Goal: Transaction & Acquisition: Purchase product/service

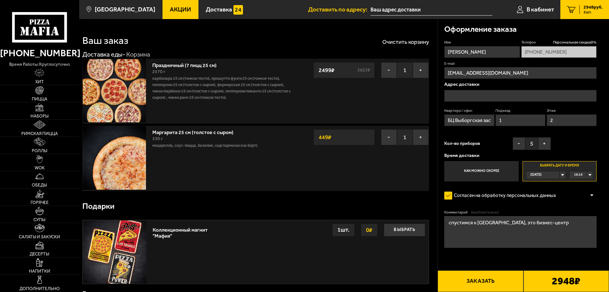
click at [116, 94] on img at bounding box center [114, 90] width 63 height 63
type input "[STREET_ADDRESS]"
click at [185, 65] on link "Праздничный (7 пицц 25 см)" at bounding box center [187, 64] width 71 height 8
click at [118, 85] on img at bounding box center [114, 90] width 63 height 63
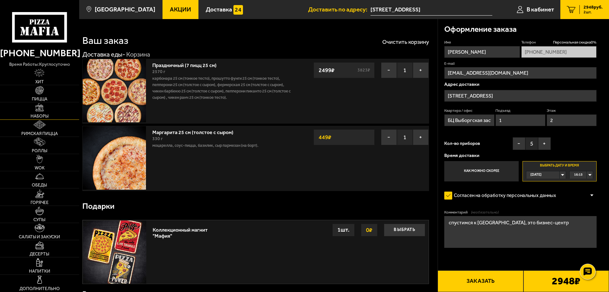
click at [54, 109] on link "Наборы" at bounding box center [39, 110] width 79 height 17
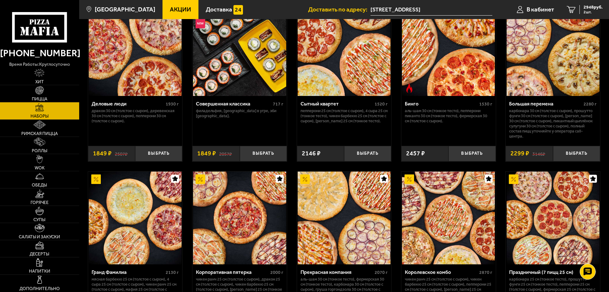
scroll to position [763, 0]
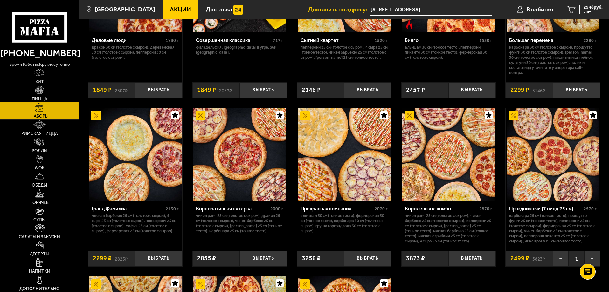
click at [543, 168] on img at bounding box center [553, 154] width 93 height 93
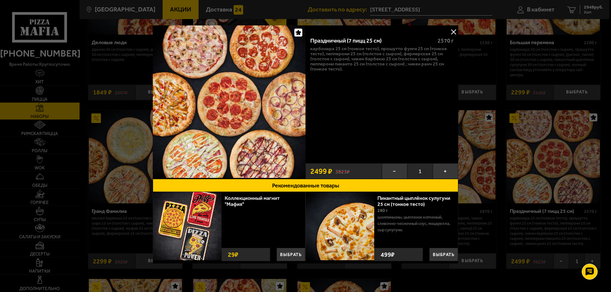
click at [451, 32] on button at bounding box center [453, 32] width 10 height 10
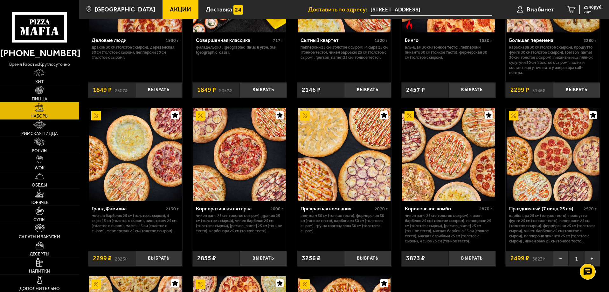
scroll to position [859, 0]
